Goal: Check status

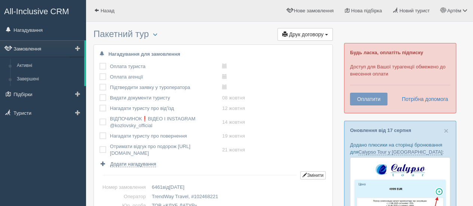
click at [15, 51] on link "Замовлення" at bounding box center [42, 48] width 84 height 16
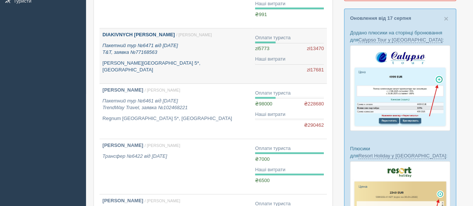
scroll to position [75, 0]
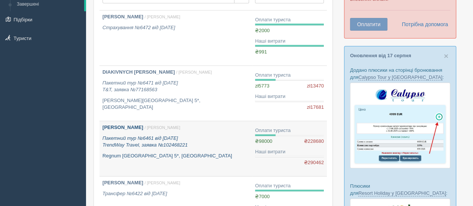
click at [213, 129] on p "LYASHENKO IRYNA / Артём Н." at bounding box center [176, 127] width 147 height 7
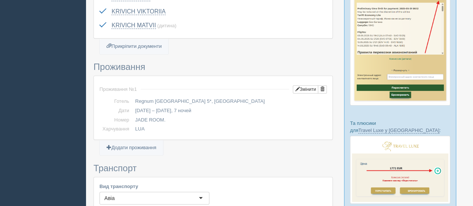
scroll to position [299, 0]
